Goal: Check status: Check status

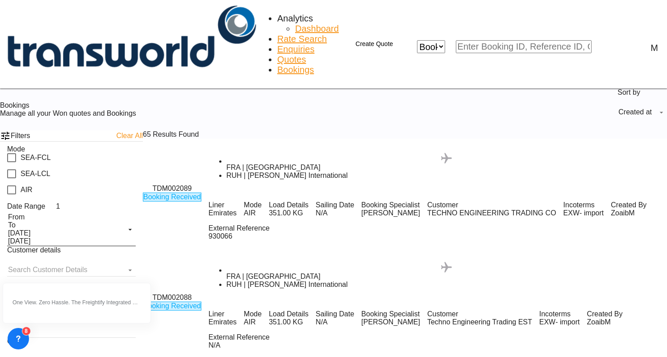
click at [277, 54] on link "Quotes" at bounding box center [291, 59] width 29 height 10
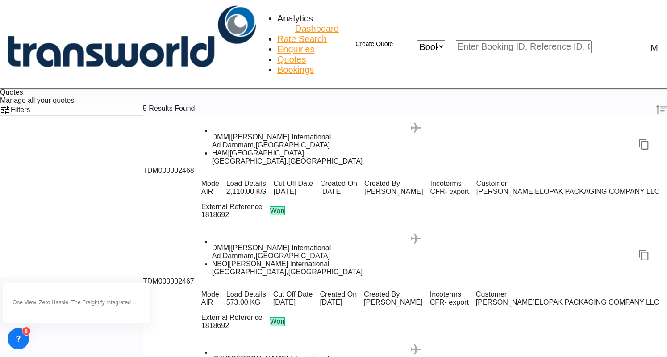
click at [277, 65] on span "Bookings" at bounding box center [295, 70] width 37 height 10
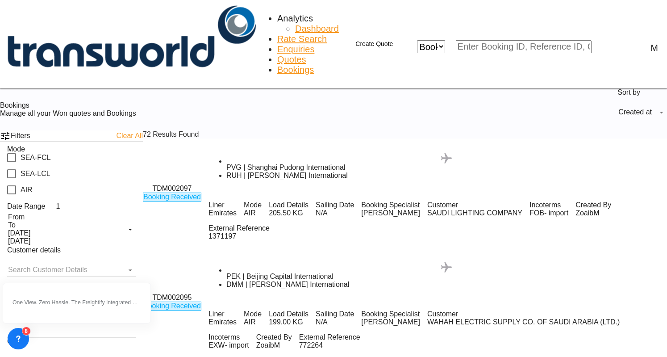
scroll to position [268, 0]
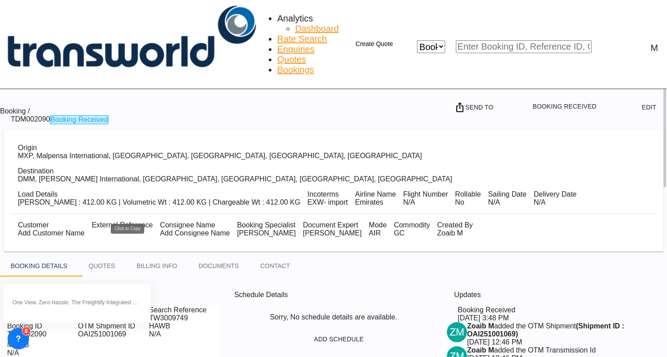
click at [132, 330] on md-icon "Click to Copy" at bounding box center [137, 335] width 11 height 11
click at [210, 306] on div "Inquiry No. N/A Quotation No. TDM000002486 Search Reference TW3009749 Booking I…" at bounding box center [113, 331] width 213 height 51
click at [277, 65] on span "Bookings" at bounding box center [295, 70] width 37 height 10
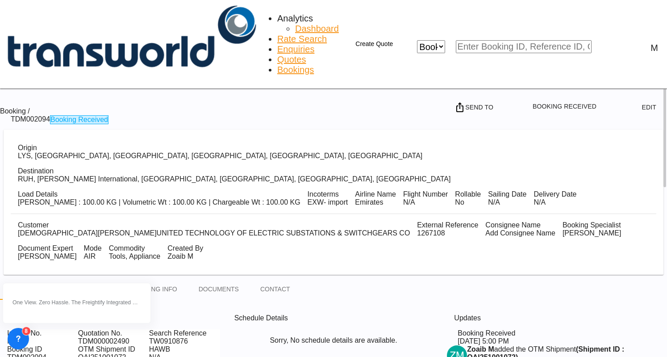
click at [277, 65] on span "Bookings" at bounding box center [295, 70] width 37 height 10
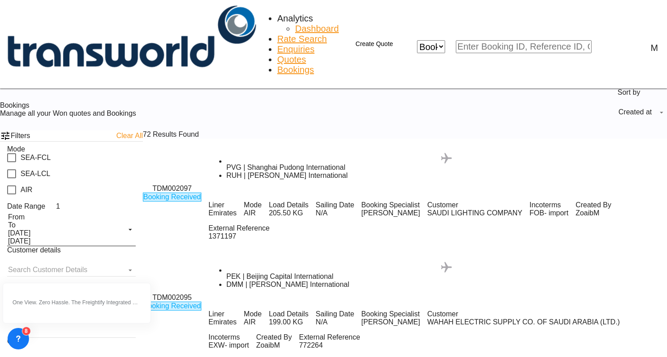
scroll to position [223, 0]
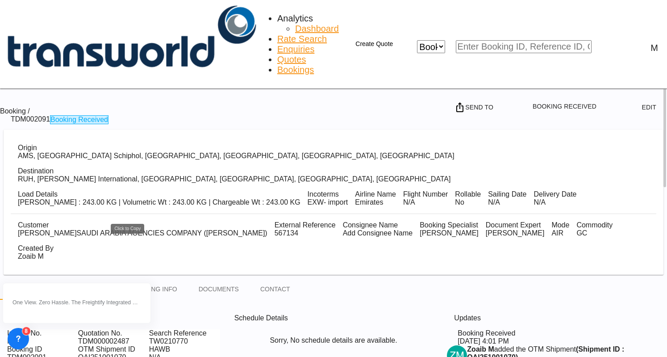
click at [132, 353] on md-icon "Click to Copy" at bounding box center [137, 358] width 11 height 11
click at [165, 278] on md-tab-item "BILLING INFO" at bounding box center [157, 288] width 62 height 21
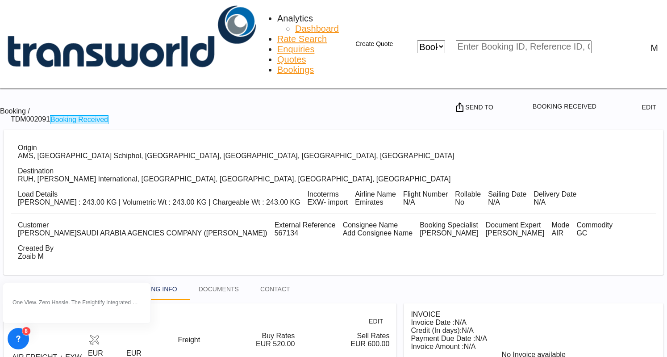
click at [277, 65] on span "Bookings" at bounding box center [295, 70] width 37 height 10
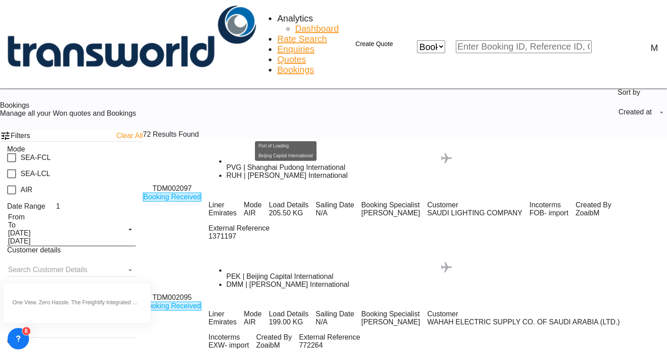
click at [226, 272] on div "PEK | Beijing Capital International" at bounding box center [446, 276] width 441 height 8
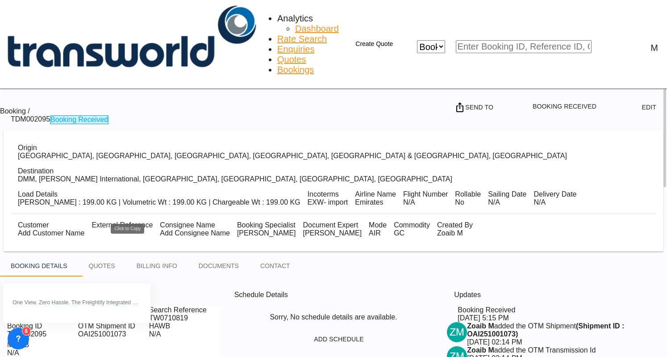
click at [132, 330] on md-icon "Click to Copy" at bounding box center [137, 335] width 11 height 11
click at [158, 255] on md-tab-item "BILLING INFO" at bounding box center [157, 265] width 62 height 21
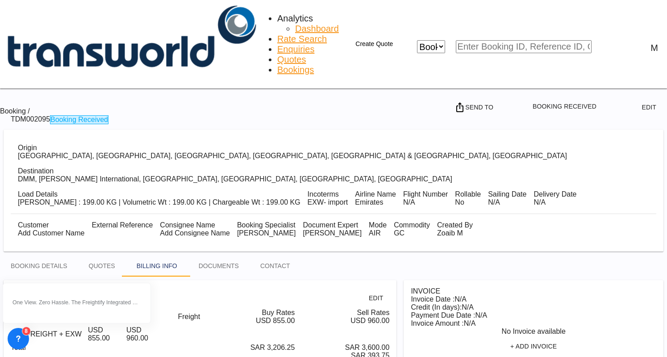
click at [277, 65] on span "Bookings" at bounding box center [295, 70] width 37 height 10
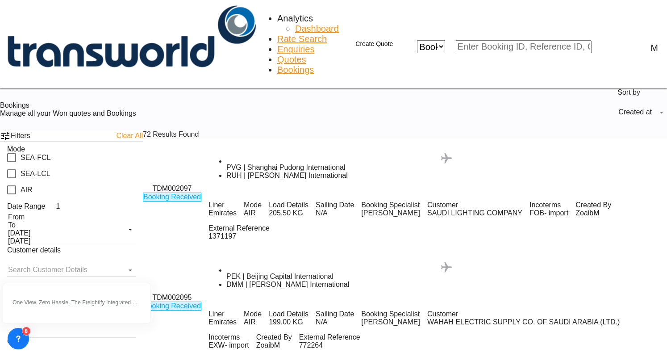
scroll to position [179, 0]
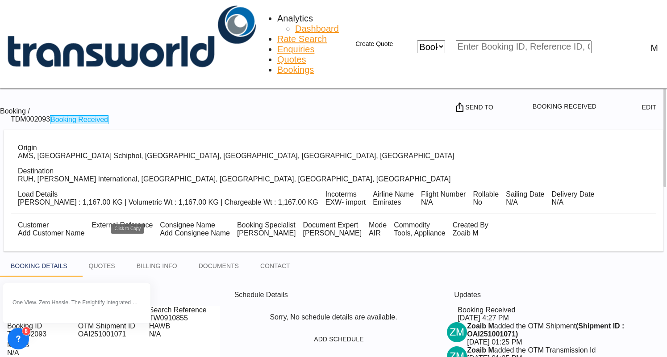
click at [132, 330] on md-icon "Click to Copy" at bounding box center [137, 335] width 11 height 11
click at [159, 255] on md-tab-item "BILLING INFO" at bounding box center [157, 265] width 62 height 21
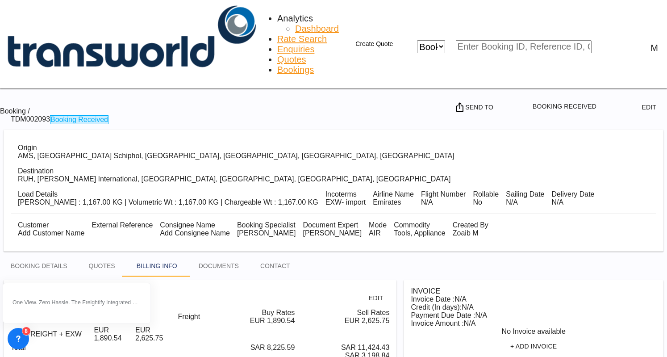
click at [277, 65] on span "Bookings" at bounding box center [295, 70] width 37 height 10
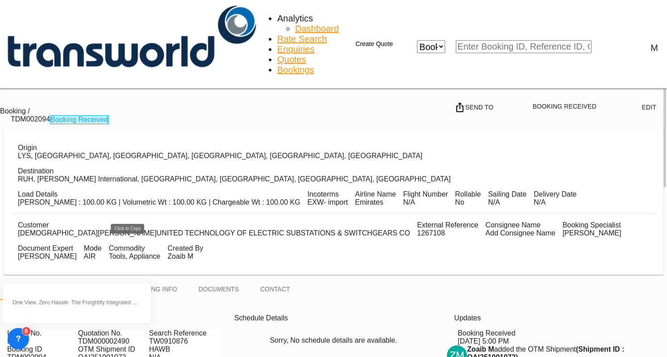
click at [132, 353] on md-icon "Click to Copy" at bounding box center [137, 358] width 11 height 11
click at [161, 278] on md-tab-item "BILLING INFO" at bounding box center [157, 288] width 62 height 21
